Goal: Task Accomplishment & Management: Use online tool/utility

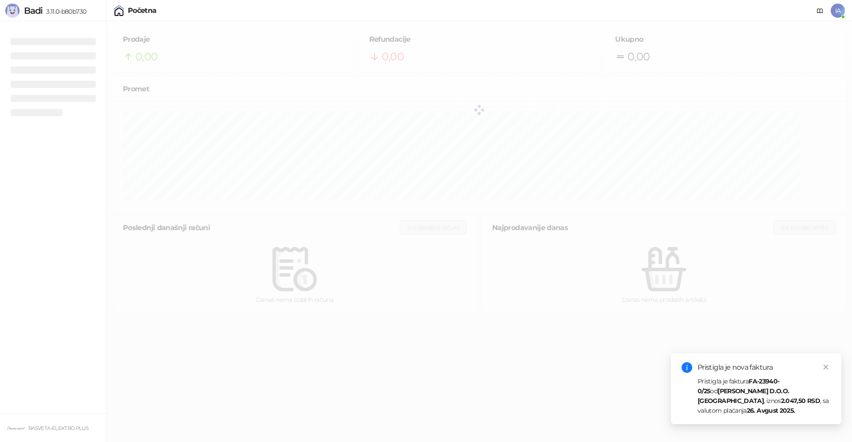
click at [766, 373] on div "Pristigla je nova faktura" at bounding box center [763, 368] width 133 height 11
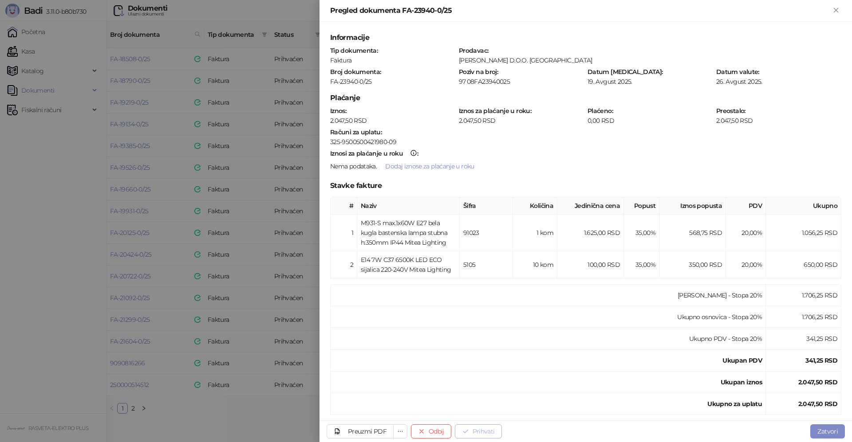
click at [493, 431] on button "Prihvati" at bounding box center [478, 432] width 47 height 14
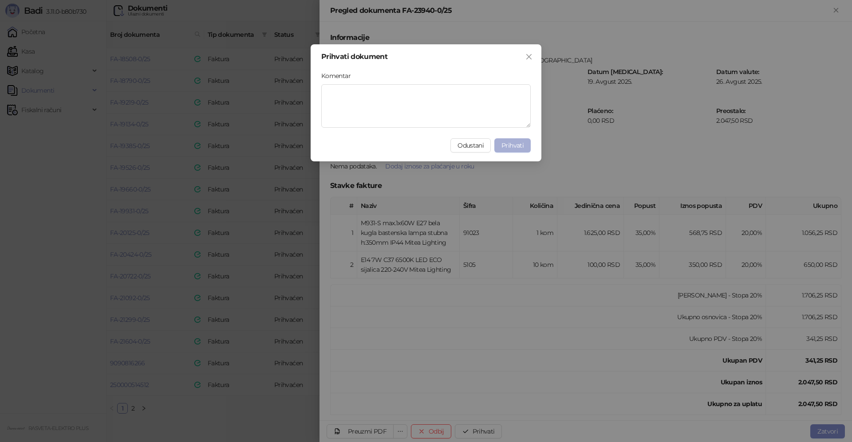
click at [507, 146] on span "Prihvati" at bounding box center [512, 146] width 22 height 8
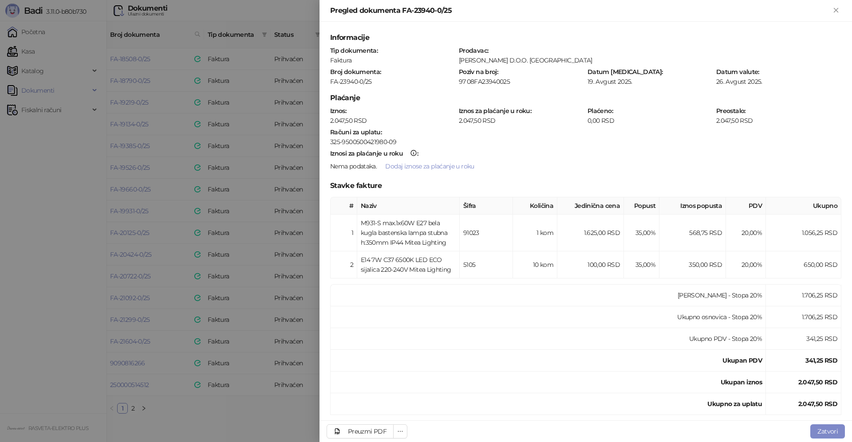
click at [240, 412] on div at bounding box center [426, 221] width 852 height 442
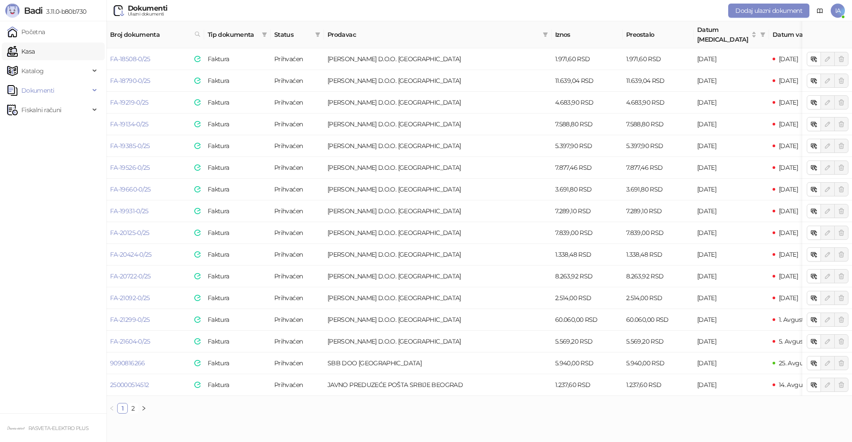
click at [35, 44] on link "Kasa" at bounding box center [21, 52] width 28 height 18
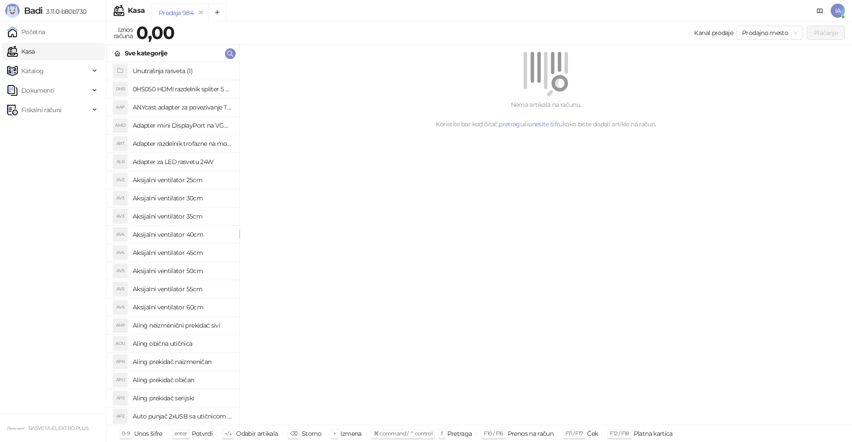
click at [242, 32] on div "Kanal prodaje Prodajno mesto Plaćanje" at bounding box center [511, 33] width 666 height 14
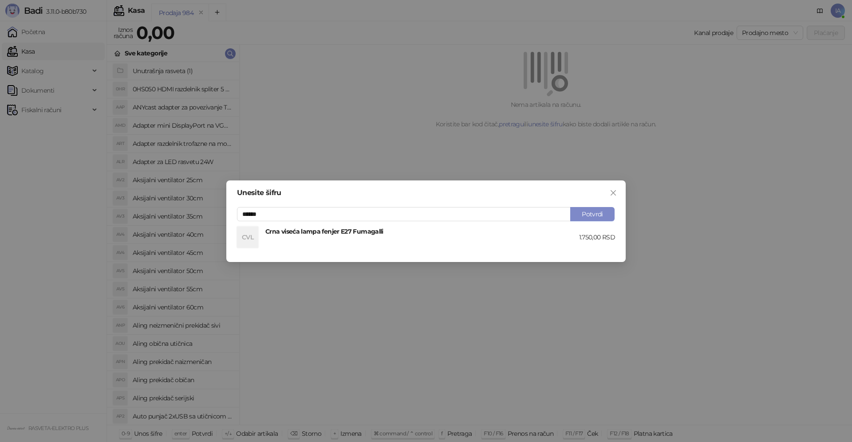
type input "******"
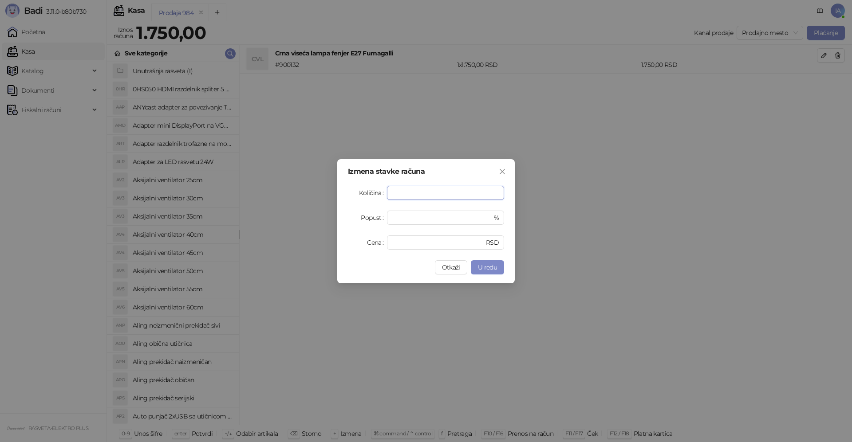
type input "*"
type input "****"
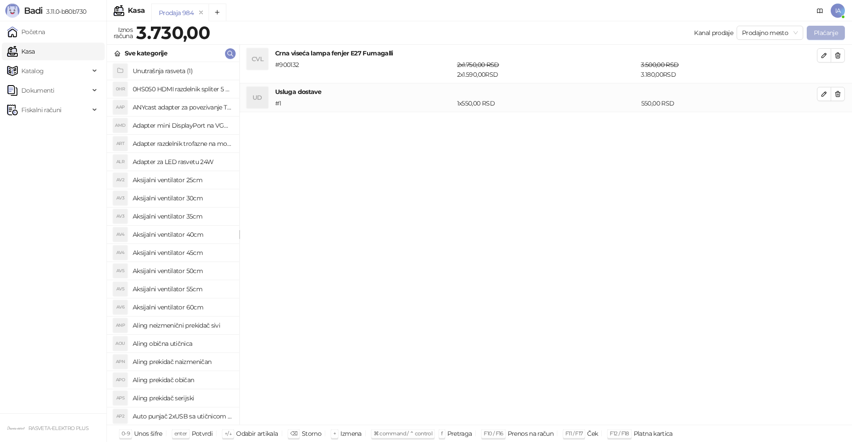
click at [823, 35] on button "Plaćanje" at bounding box center [826, 33] width 38 height 14
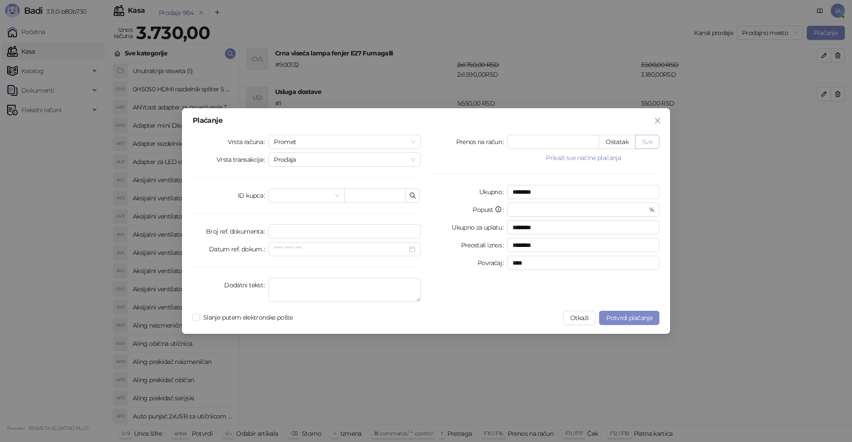
click at [646, 141] on button "Sve" at bounding box center [647, 142] width 24 height 14
type input "****"
click at [229, 320] on span "Slanje putem elektronske pošte" at bounding box center [248, 318] width 97 height 10
click at [613, 318] on span "Potvrdi plaćanje" at bounding box center [629, 318] width 46 height 8
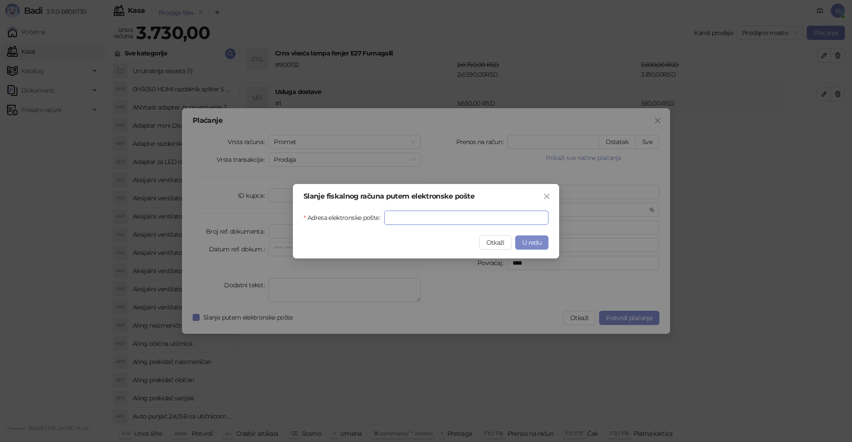
click at [417, 215] on input "Adresa elektronske pošte" at bounding box center [466, 218] width 164 height 14
click at [502, 247] on button "Otkaži" at bounding box center [495, 243] width 32 height 14
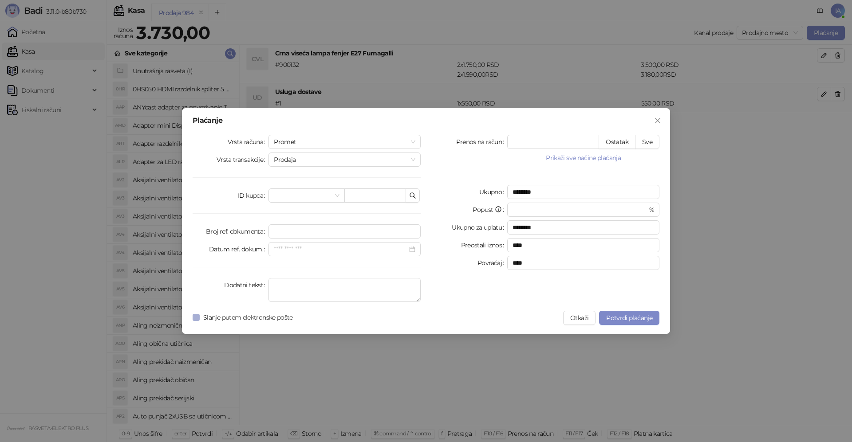
click at [272, 321] on span "Slanje putem elektronske pošte" at bounding box center [248, 318] width 97 height 10
click at [634, 319] on span "Potvrdi plaćanje" at bounding box center [629, 318] width 46 height 8
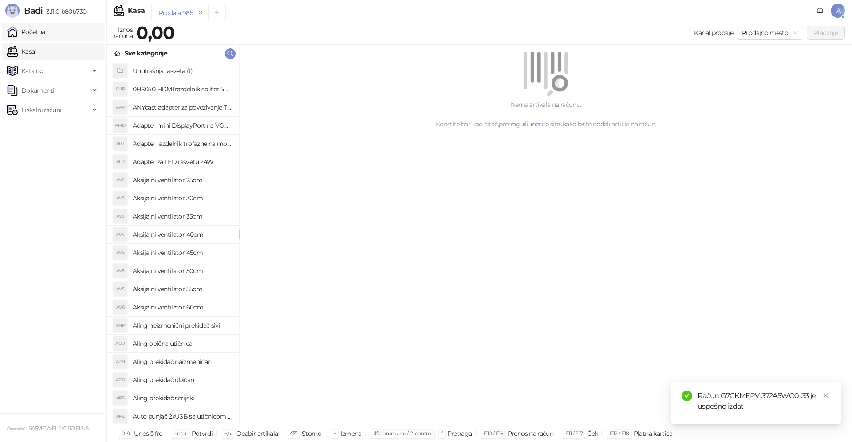
click at [44, 35] on link "Početna" at bounding box center [26, 32] width 38 height 18
